Goal: Task Accomplishment & Management: Use online tool/utility

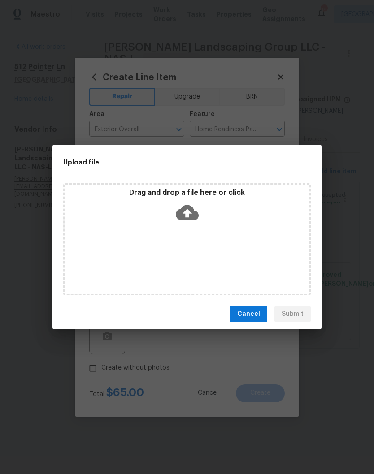
scroll to position [21, 0]
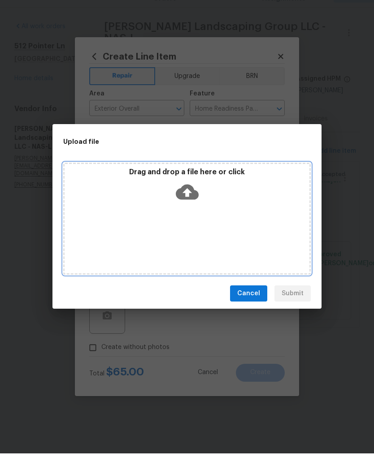
click at [230, 193] on div "Drag and drop a file here or click" at bounding box center [187, 207] width 245 height 39
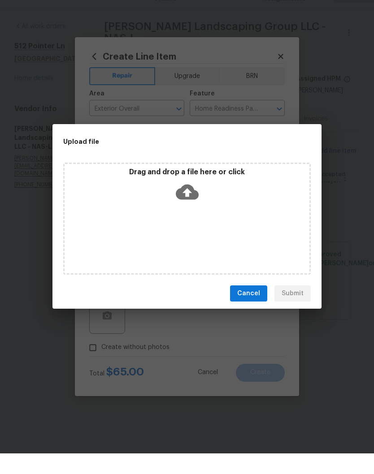
scroll to position [0, 0]
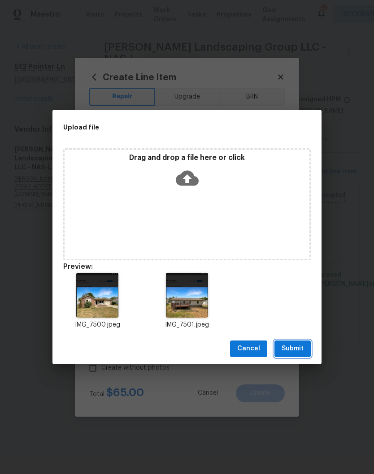
click at [301, 348] on span "Submit" at bounding box center [292, 348] width 22 height 11
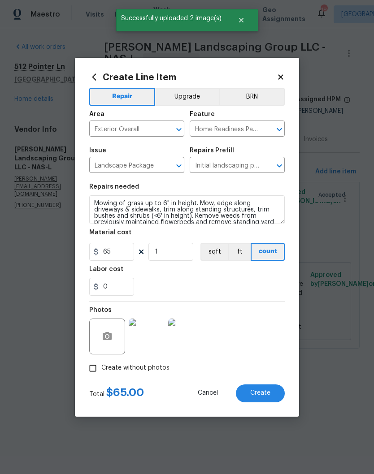
click at [262, 393] on span "Create" at bounding box center [260, 393] width 20 height 7
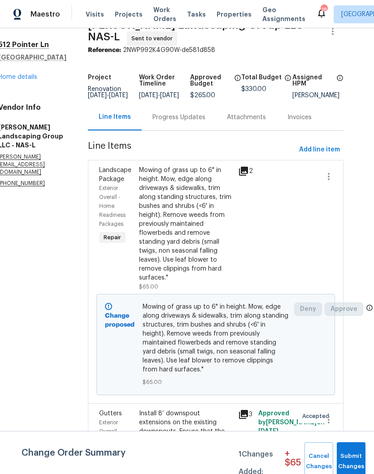
scroll to position [20, 16]
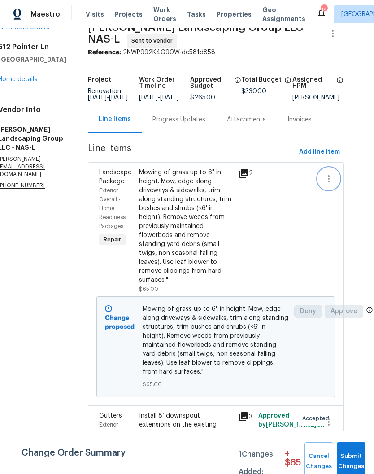
click at [328, 184] on icon "button" at bounding box center [328, 178] width 11 height 11
click at [340, 183] on li "Cancel" at bounding box center [336, 184] width 34 height 15
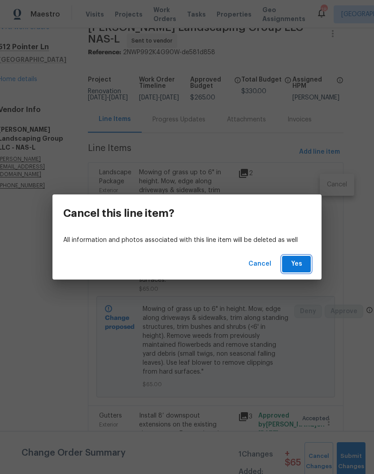
click at [298, 263] on span "Yes" at bounding box center [296, 263] width 14 height 11
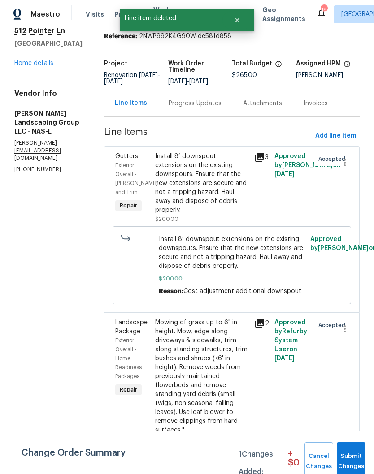
scroll to position [35, 0]
click at [354, 459] on span "Submit Changes" at bounding box center [351, 461] width 20 height 21
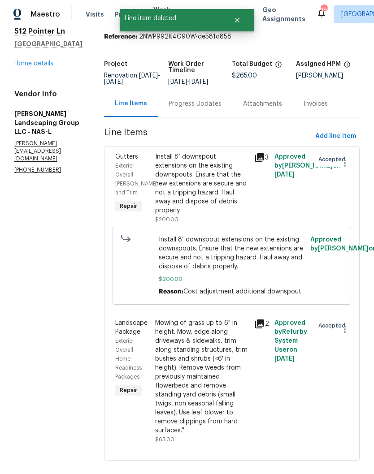
click at [39, 65] on link "Home details" at bounding box center [33, 63] width 39 height 6
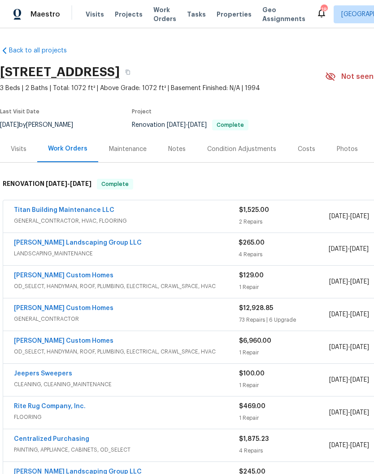
click at [80, 208] on link "Titan Building Maintenance LLC" at bounding box center [64, 210] width 100 height 6
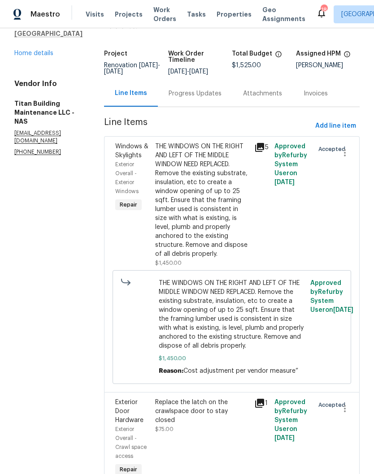
scroll to position [45, 0]
click at [217, 398] on div "Replace the latch on the crawlspace door to stay closed" at bounding box center [202, 411] width 94 height 27
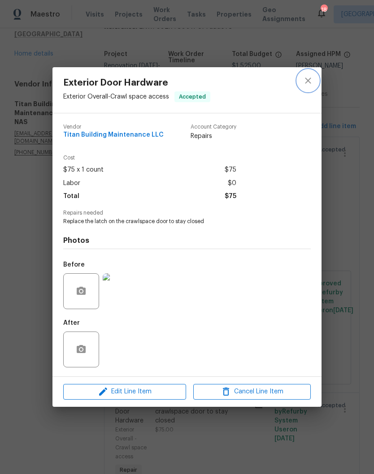
click at [307, 81] on icon "close" at bounding box center [308, 81] width 6 height 6
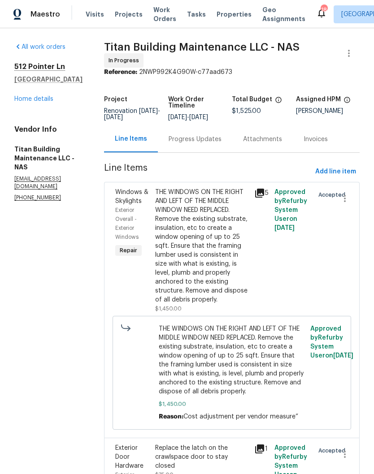
scroll to position [0, 0]
click at [43, 102] on link "Home details" at bounding box center [33, 99] width 39 height 6
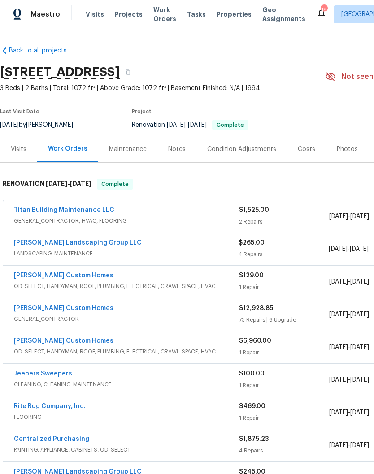
click at [179, 149] on div "Notes" at bounding box center [176, 149] width 17 height 9
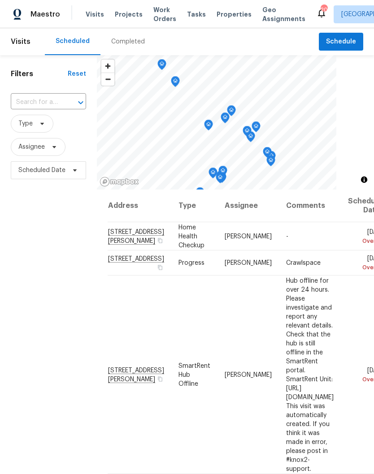
click at [221, 17] on span "Properties" at bounding box center [233, 14] width 35 height 9
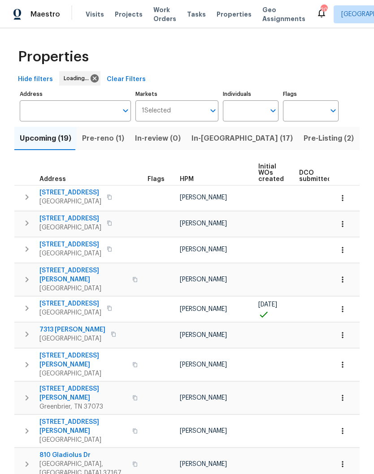
click at [252, 111] on input "Individuals" at bounding box center [244, 110] width 42 height 21
click at [254, 115] on input "Individuals" at bounding box center [244, 110] width 42 height 21
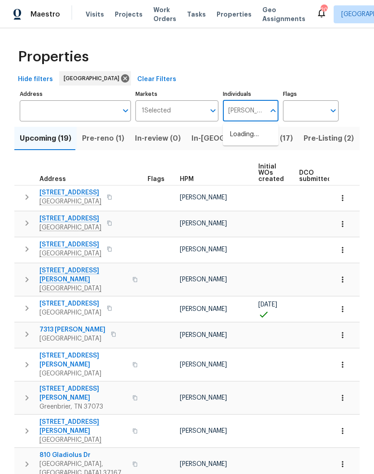
type input "Cynthia upshaw"
click at [241, 142] on input "checkbox" at bounding box center [239, 139] width 19 height 19
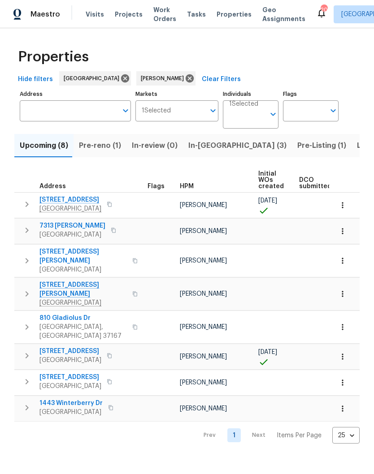
click at [196, 149] on span "In-reno (3)" at bounding box center [237, 145] width 98 height 13
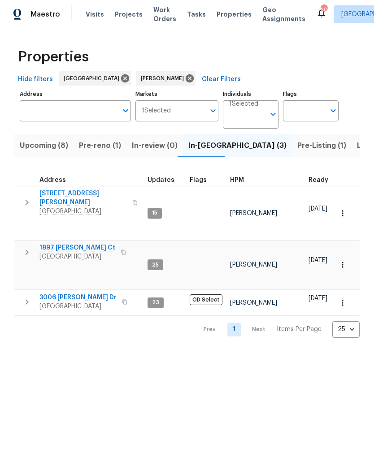
click at [252, 118] on input "Individuals" at bounding box center [247, 118] width 36 height 21
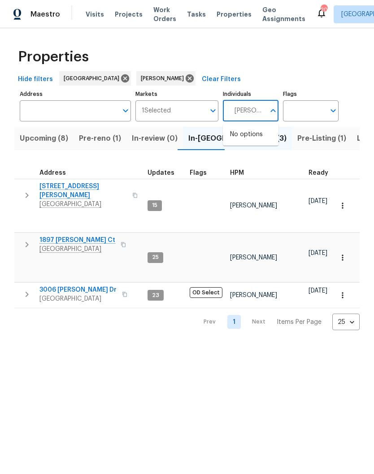
type input "Brianna bidco"
click at [240, 142] on input "checkbox" at bounding box center [239, 139] width 19 height 19
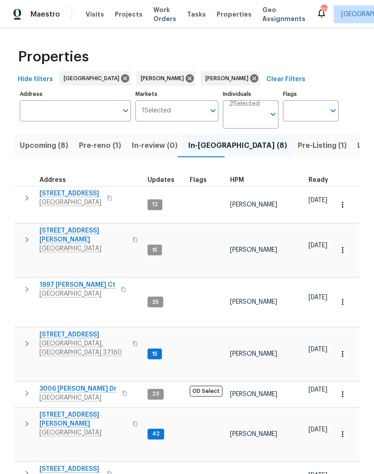
click at [82, 197] on span "[STREET_ADDRESS]" at bounding box center [70, 193] width 62 height 9
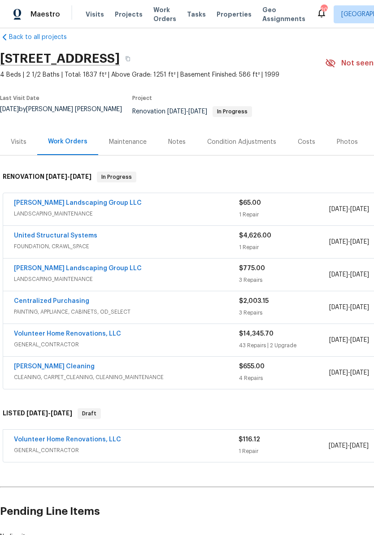
scroll to position [13, 0]
click at [79, 232] on link "United Structural Systems" at bounding box center [55, 235] width 83 height 6
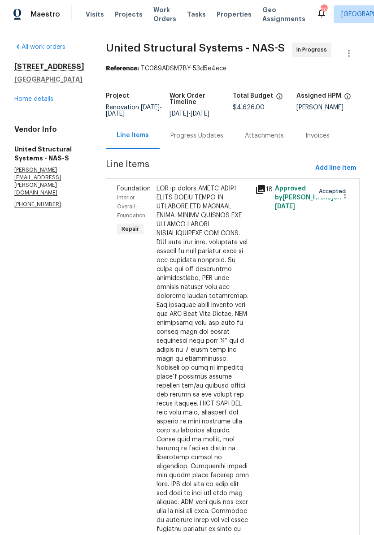
click at [227, 198] on div at bounding box center [202, 381] width 93 height 394
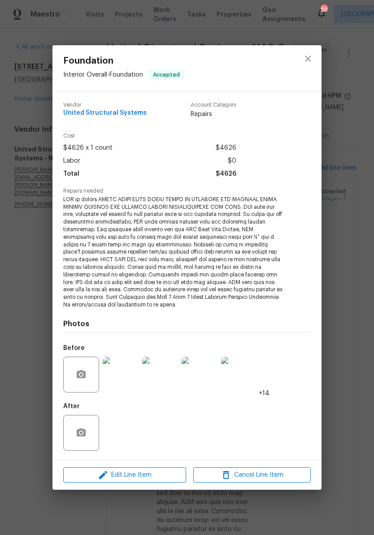
click at [246, 372] on img at bounding box center [239, 375] width 36 height 36
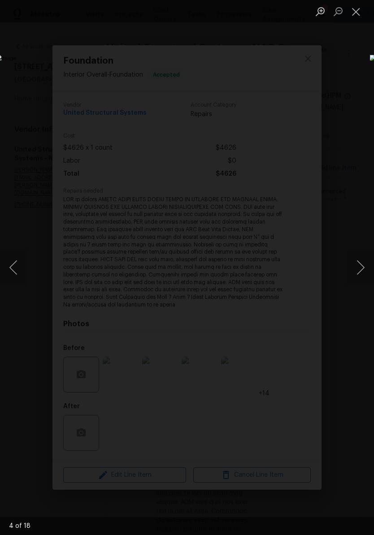
click at [363, 271] on button "Next image" at bounding box center [360, 268] width 27 height 36
click at [360, 272] on button "Next image" at bounding box center [360, 268] width 27 height 36
click at [361, 270] on button "Next image" at bounding box center [360, 268] width 27 height 36
click at [357, 272] on button "Next image" at bounding box center [360, 268] width 27 height 36
click at [361, 271] on button "Next image" at bounding box center [360, 268] width 27 height 36
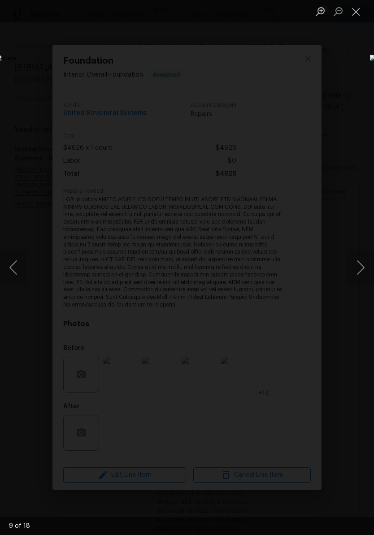
click at [362, 272] on button "Next image" at bounding box center [360, 268] width 27 height 36
click at [358, 271] on button "Next image" at bounding box center [360, 268] width 27 height 36
click at [361, 275] on button "Next image" at bounding box center [360, 268] width 27 height 36
click at [356, 15] on button "Close lightbox" at bounding box center [356, 12] width 18 height 16
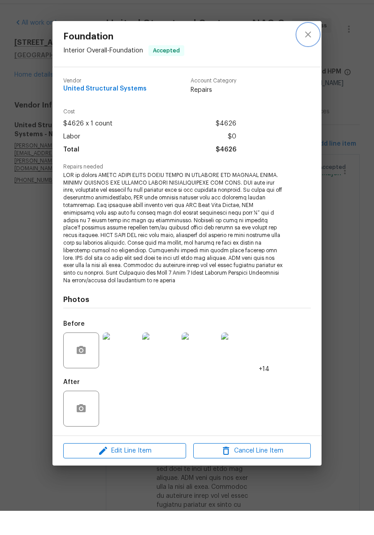
click at [308, 53] on icon "close" at bounding box center [307, 58] width 11 height 11
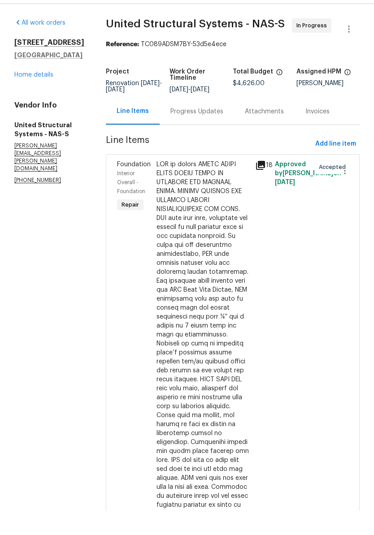
click at [39, 96] on link "Home details" at bounding box center [33, 99] width 39 height 6
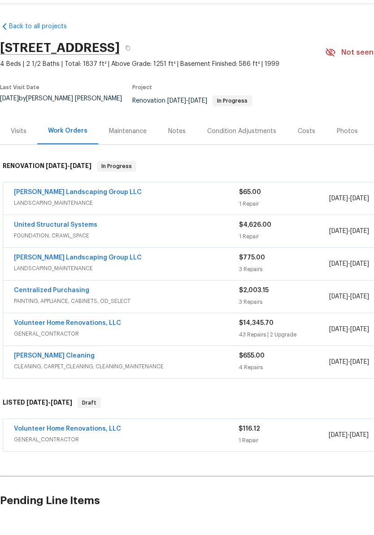
click at [73, 246] on link "United Structural Systems" at bounding box center [55, 249] width 83 height 6
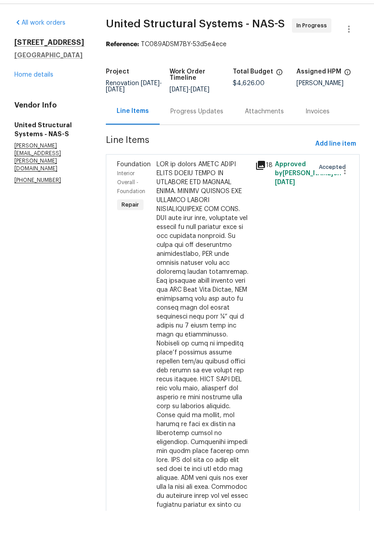
click at [206, 131] on div "Progress Updates" at bounding box center [196, 135] width 53 height 9
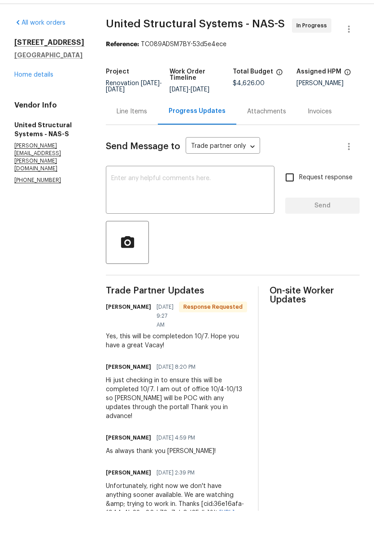
click at [205, 199] on textarea at bounding box center [190, 214] width 158 height 31
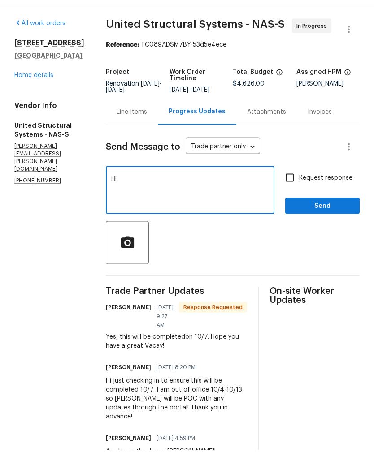
type textarea "H"
click at [35, 96] on link "Home details" at bounding box center [33, 99] width 39 height 6
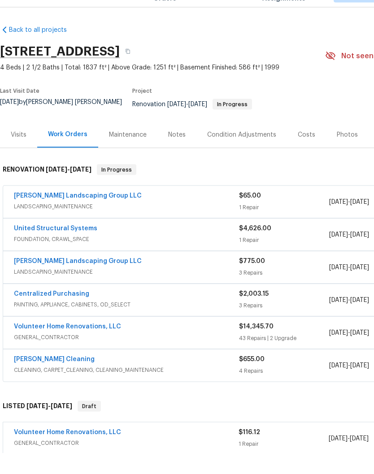
click at [104, 450] on link "Volunteer Home Renovations, LLC" at bounding box center [67, 453] width 107 height 6
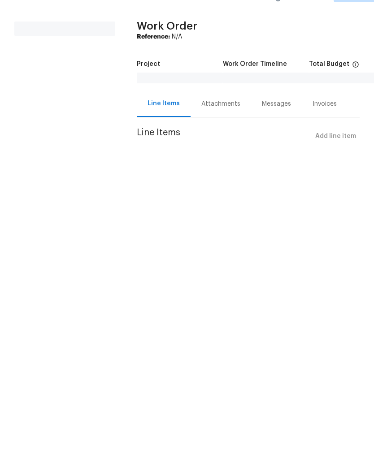
scroll to position [0, 0]
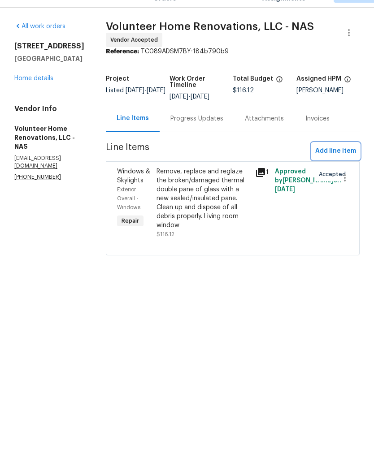
click at [343, 166] on span "Add line item" at bounding box center [335, 171] width 41 height 11
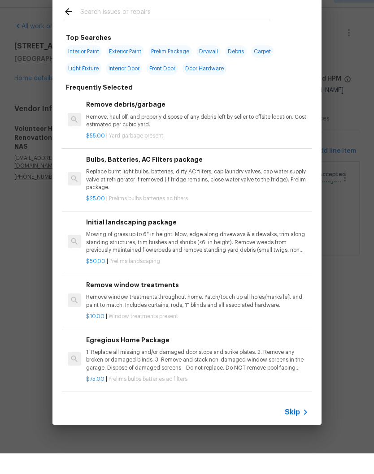
click at [151, 27] on input "text" at bounding box center [175, 33] width 190 height 13
type input "Toilets"
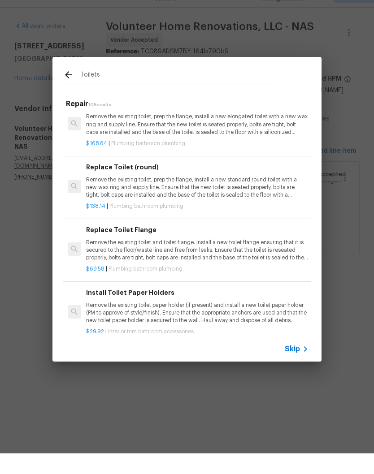
scroll to position [190, 0]
click at [220, 259] on p "Remove the existing toilet and toilet flange. Install a new toilet flange ensur…" at bounding box center [197, 270] width 222 height 23
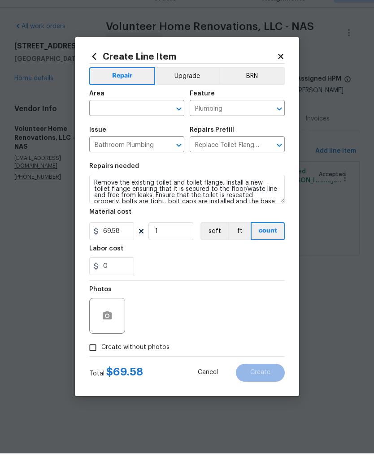
click at [155, 123] on input "text" at bounding box center [124, 130] width 70 height 14
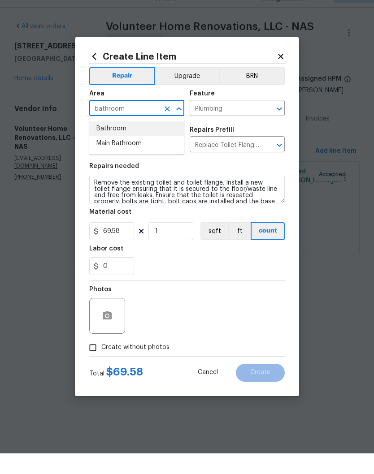
click at [119, 142] on li "Bathroom" at bounding box center [136, 149] width 95 height 15
type input "Bathroom"
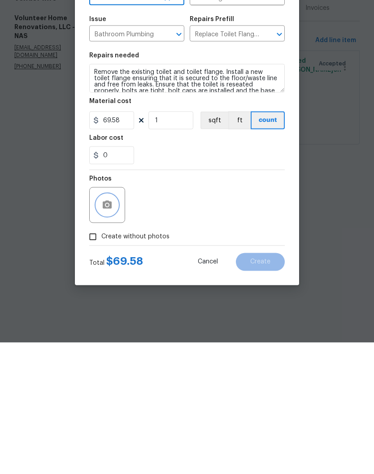
click at [116, 326] on button "button" at bounding box center [107, 337] width 22 height 22
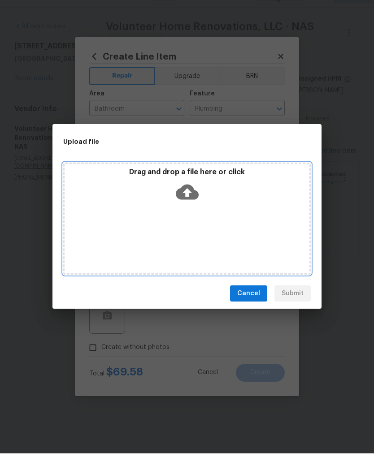
click at [225, 213] on div "Drag and drop a file here or click" at bounding box center [186, 239] width 247 height 112
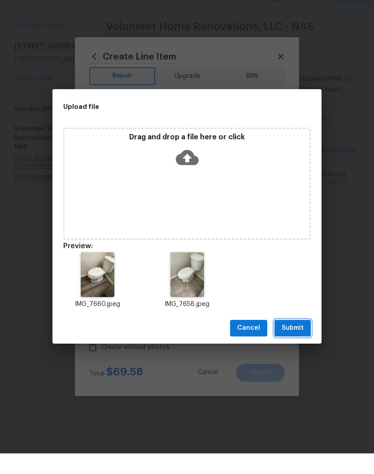
click at [302, 343] on span "Submit" at bounding box center [292, 348] width 22 height 11
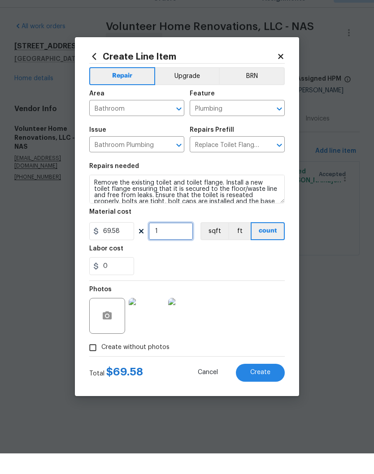
click at [178, 243] on input "1" at bounding box center [170, 252] width 45 height 18
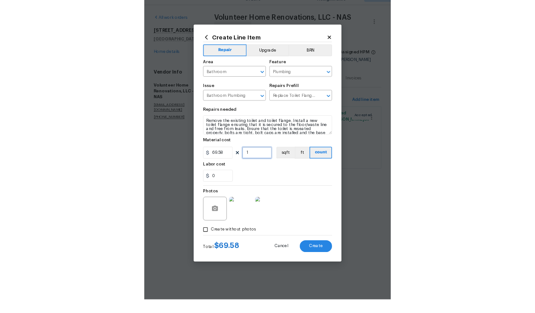
scroll to position [0, 0]
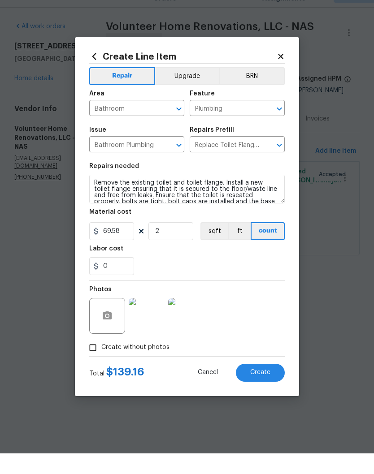
click at [255, 278] on div "0" at bounding box center [186, 287] width 195 height 18
click at [267, 390] on span "Create" at bounding box center [260, 393] width 20 height 7
type input "0"
